Goal: Find specific page/section: Find specific page/section

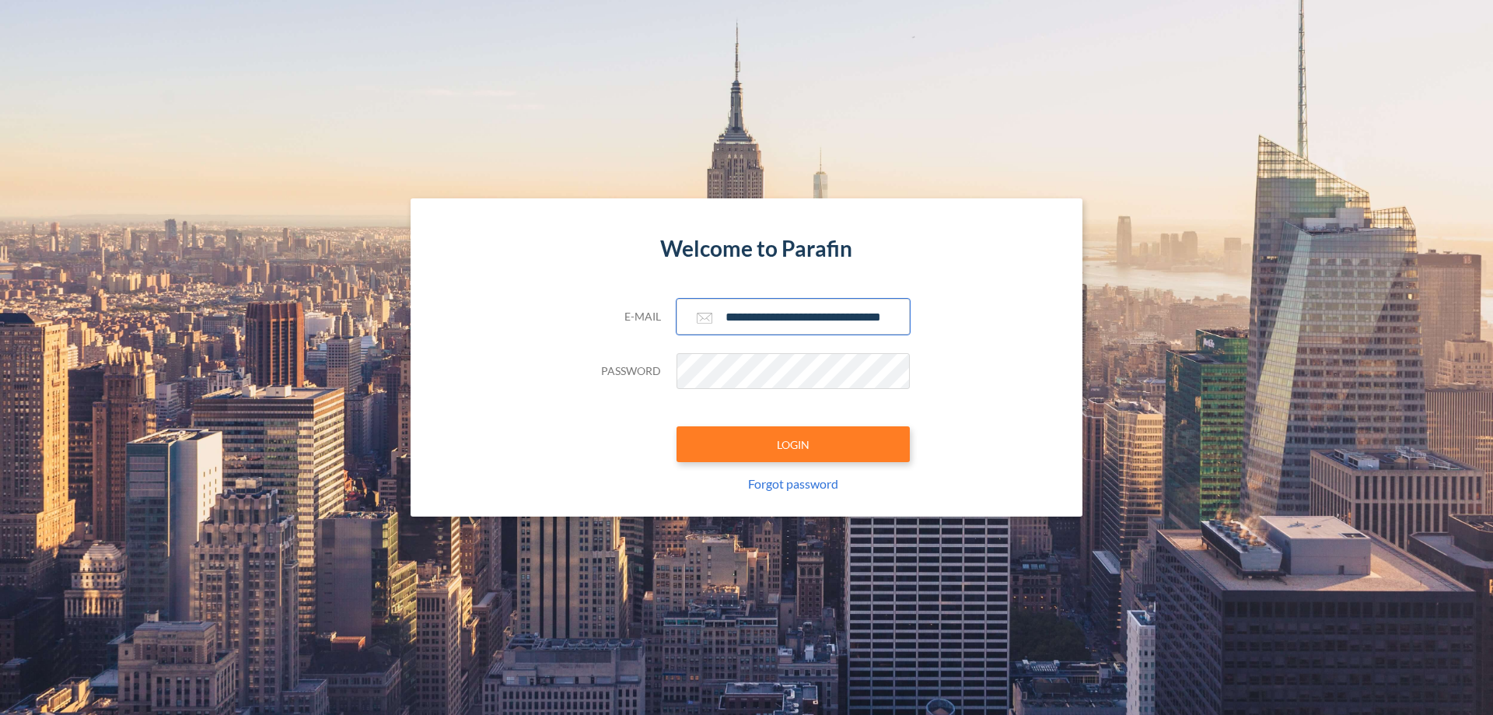
scroll to position [0, 25]
type input "**********"
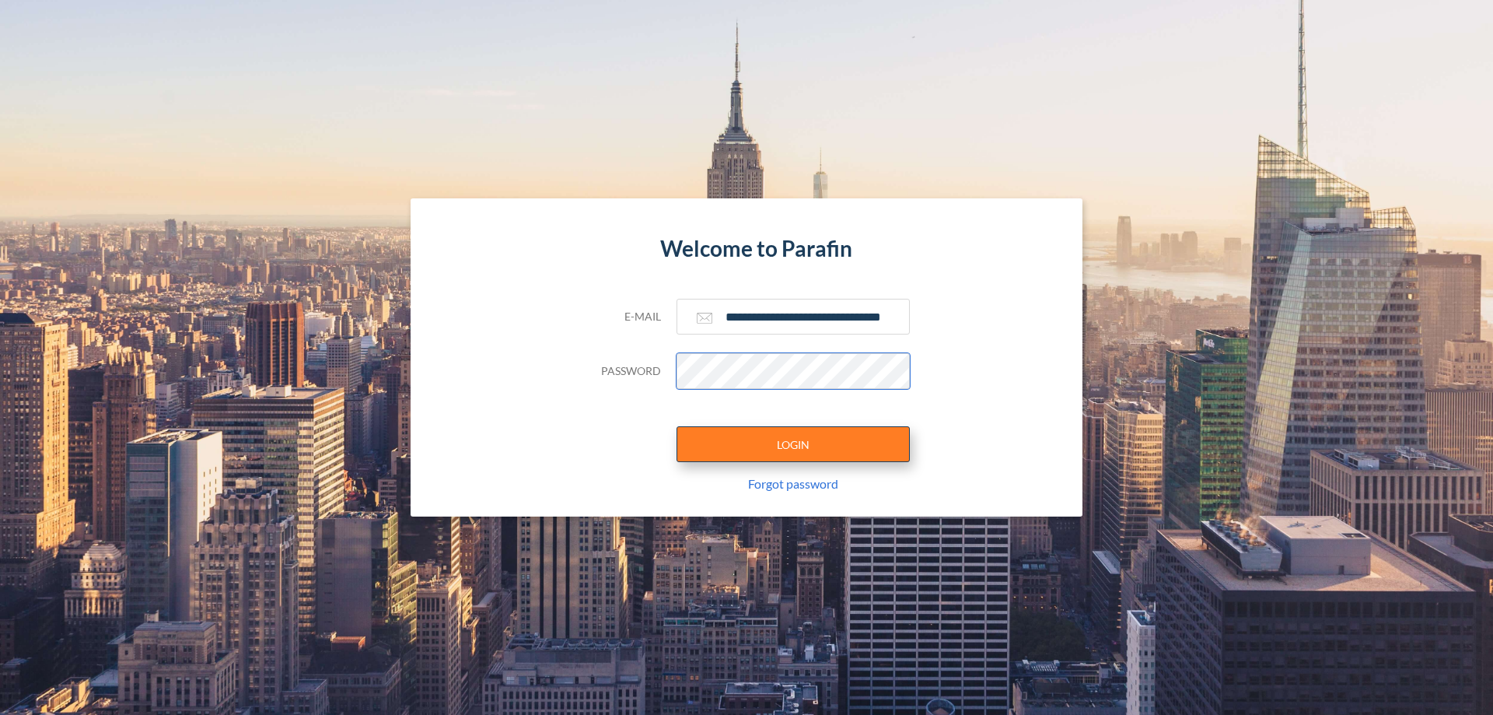
scroll to position [0, 0]
click at [793, 444] on button "LOGIN" at bounding box center [793, 444] width 233 height 36
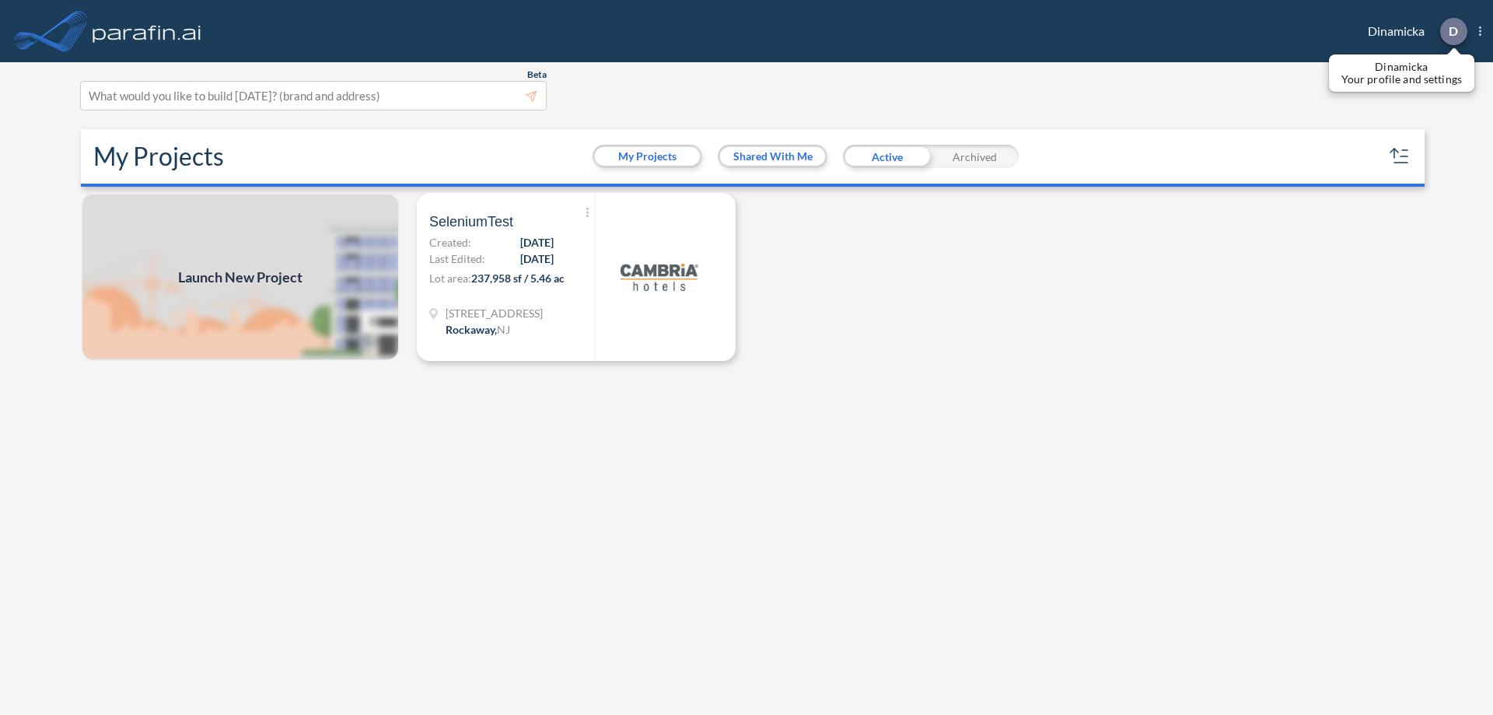
click at [1453, 31] on p "D" at bounding box center [1453, 31] width 9 height 14
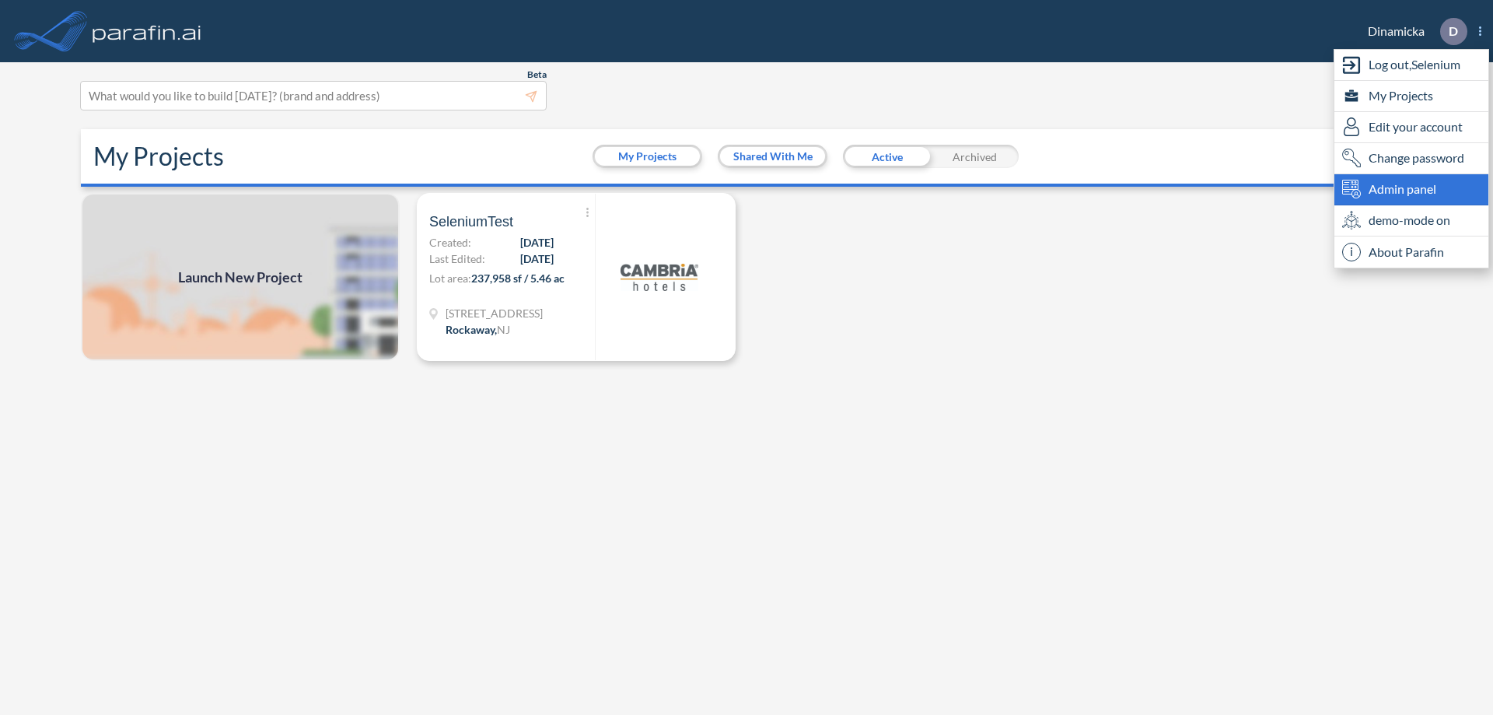
click at [1412, 189] on span "Admin panel" at bounding box center [1403, 189] width 68 height 19
